Goal: Book appointment/travel/reservation

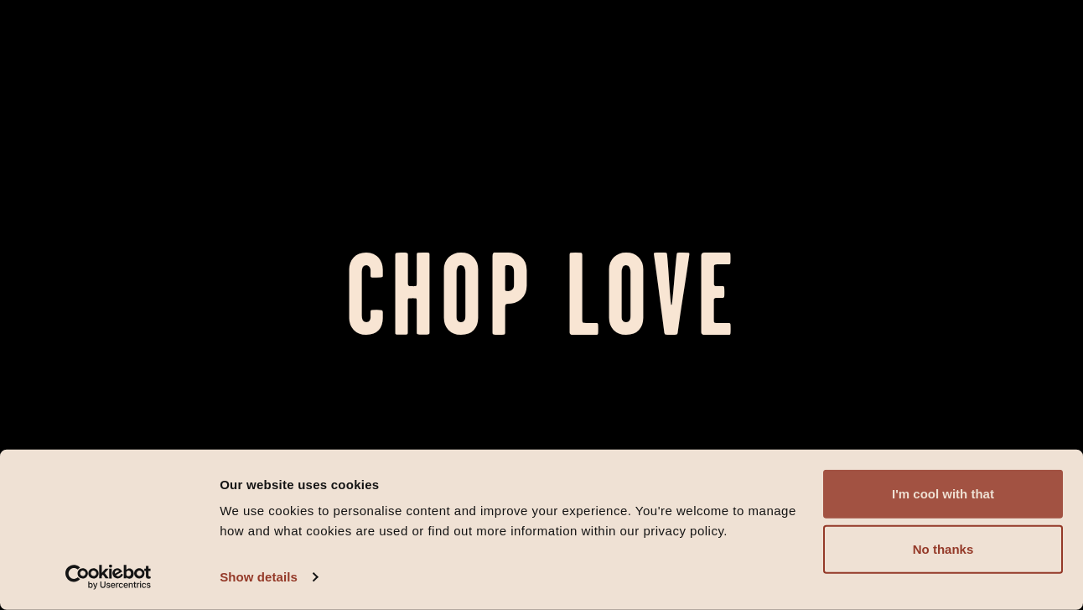
click at [933, 496] on button "I'm cool with that" at bounding box center [943, 494] width 240 height 49
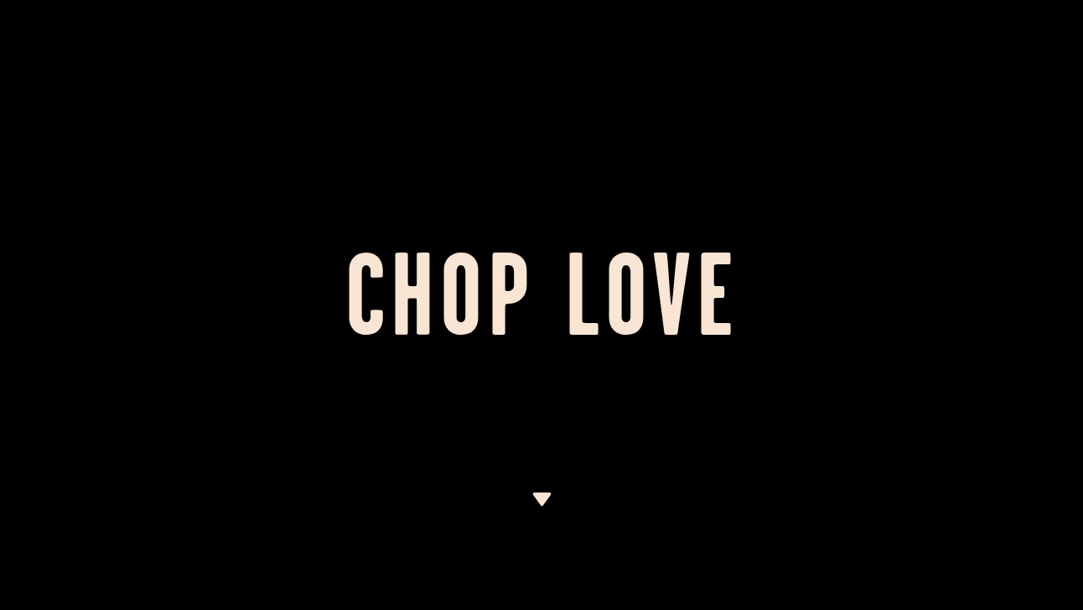
click at [549, 492] on img at bounding box center [542, 498] width 21 height 13
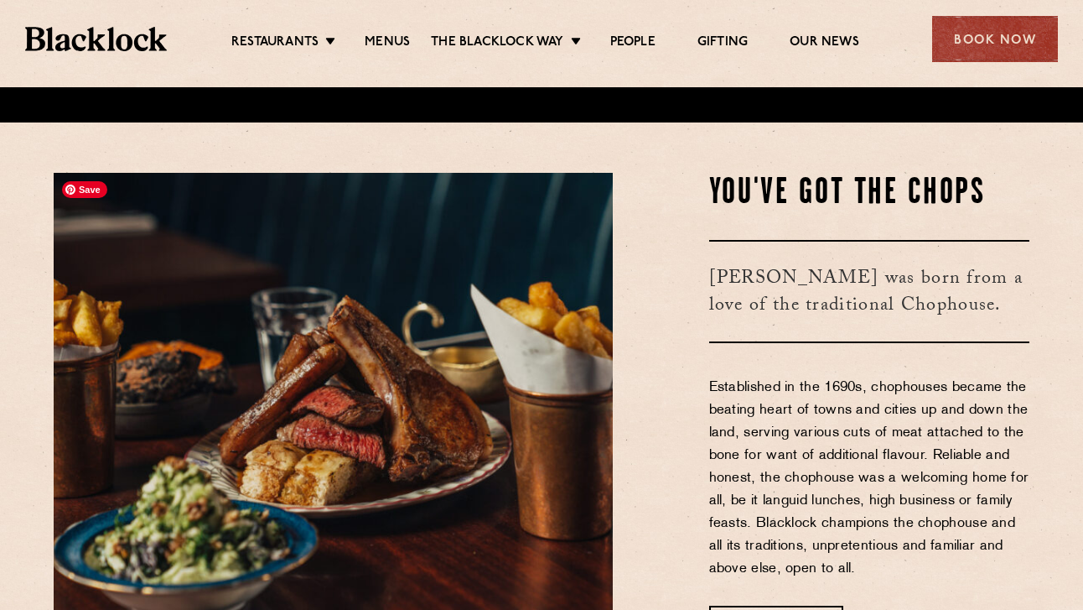
scroll to position [522, 0]
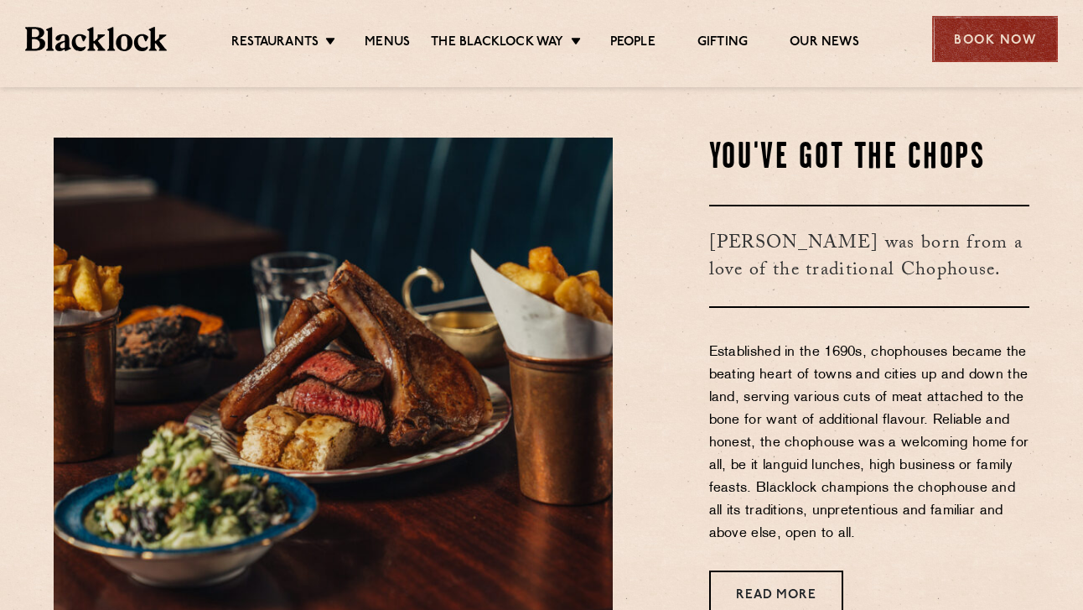
click at [998, 26] on div "Book Now" at bounding box center [995, 39] width 126 height 46
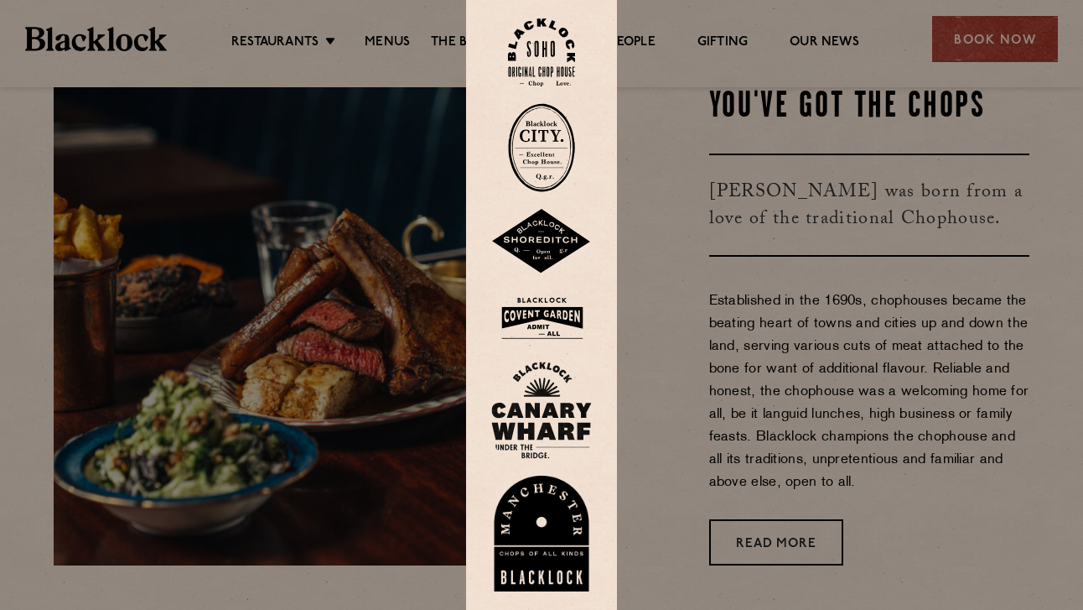
scroll to position [573, 0]
click at [696, 346] on div at bounding box center [541, 305] width 1083 height 610
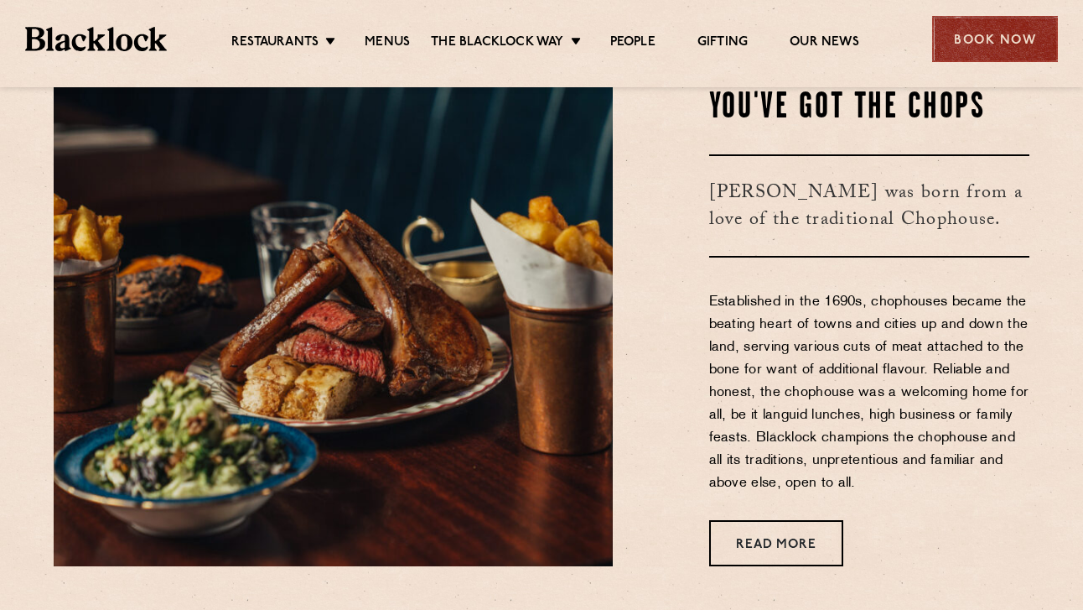
click at [981, 45] on div "Book Now" at bounding box center [995, 39] width 126 height 46
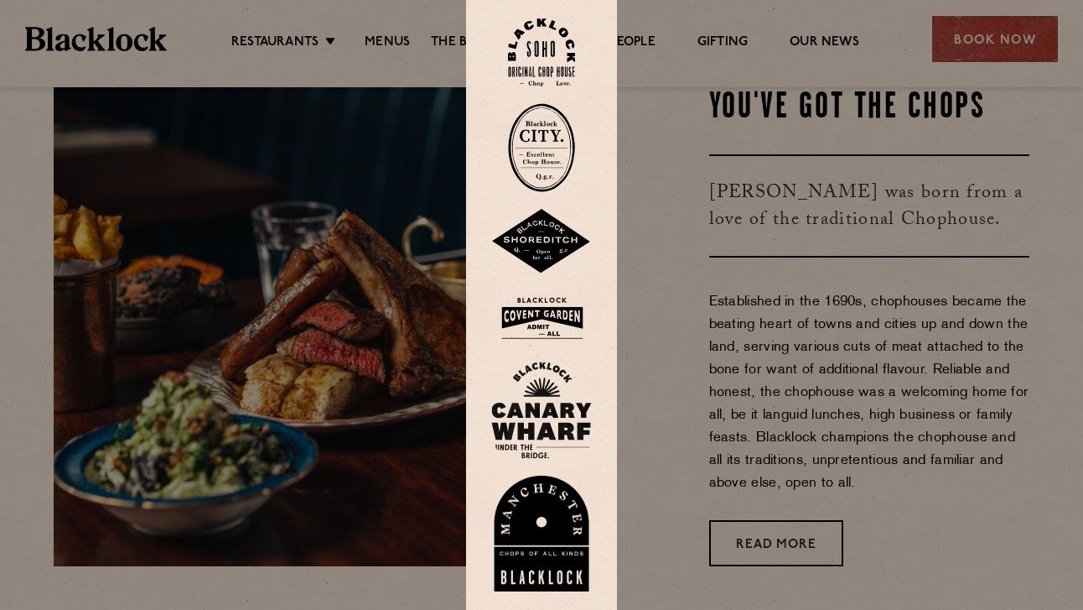
click at [550, 54] on img at bounding box center [541, 52] width 67 height 68
